Goal: Transaction & Acquisition: Purchase product/service

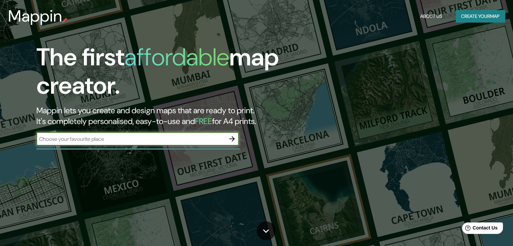
click at [137, 140] on input "text" at bounding box center [130, 139] width 189 height 8
paste input "21.070220399149743, -101.59233309752634"
type input "21.070220399149743, -101.59233309752634"
click at [235, 138] on icon "button" at bounding box center [232, 139] width 8 height 8
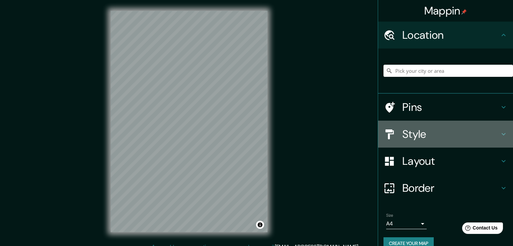
click at [387, 133] on icon at bounding box center [390, 135] width 12 height 12
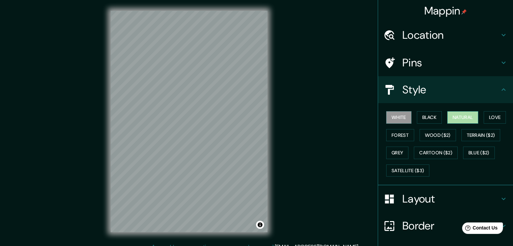
click at [450, 118] on button "Natural" at bounding box center [462, 117] width 31 height 12
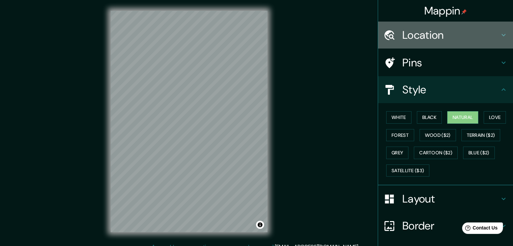
click at [442, 35] on h4 "Location" at bounding box center [450, 34] width 97 height 13
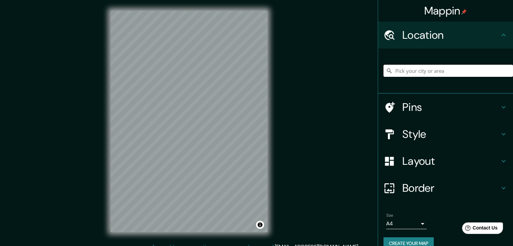
click at [424, 73] on input "Pick your city or area" at bounding box center [449, 71] width 130 height 12
paste input "21.070220399149743, -101.59233309752634"
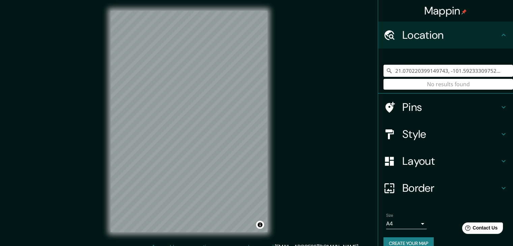
type input "21.070220399149743, -101.59233309752634"
